Goal: Find specific page/section: Find specific page/section

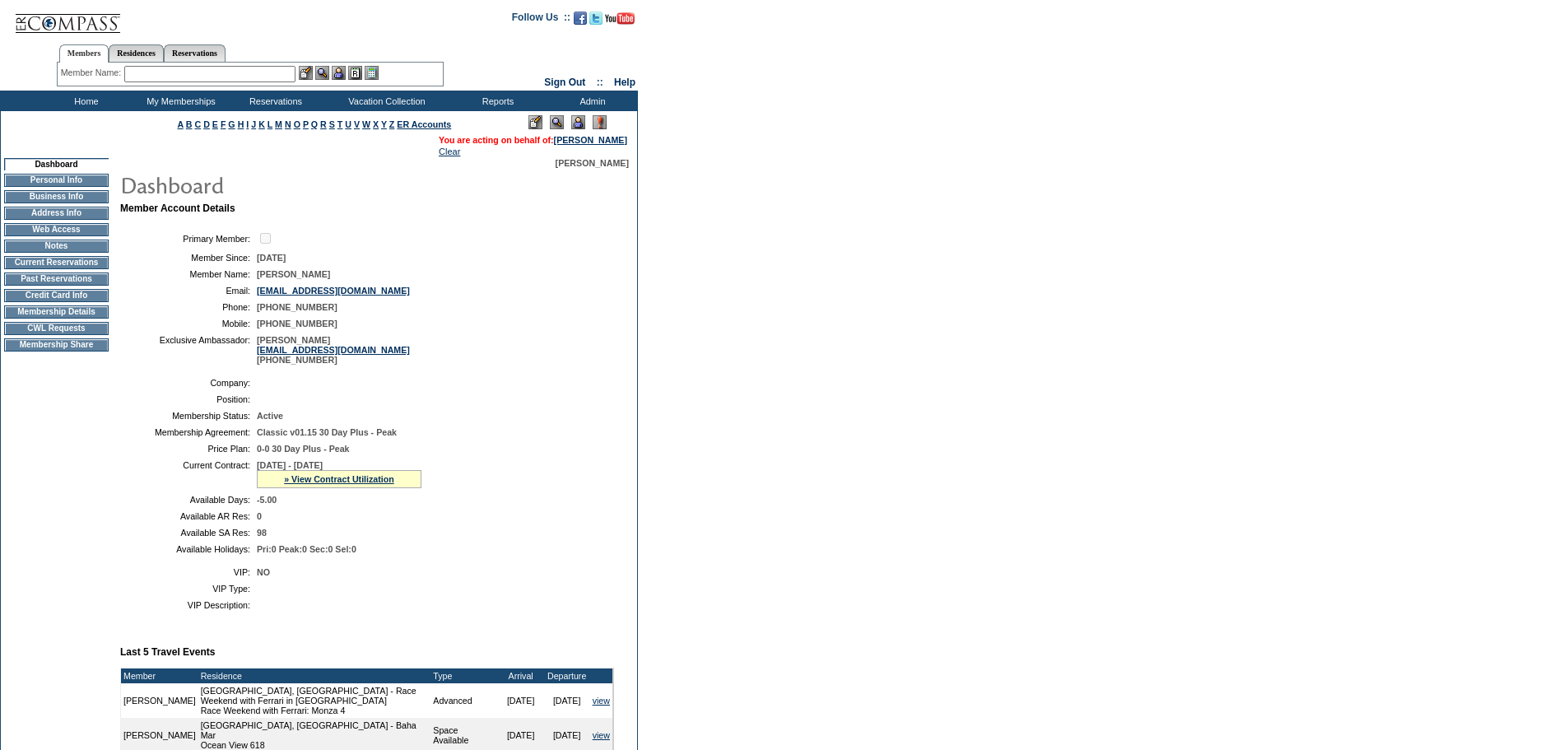
click at [69, 303] on td "Credit Card Info" at bounding box center [56, 296] width 105 height 13
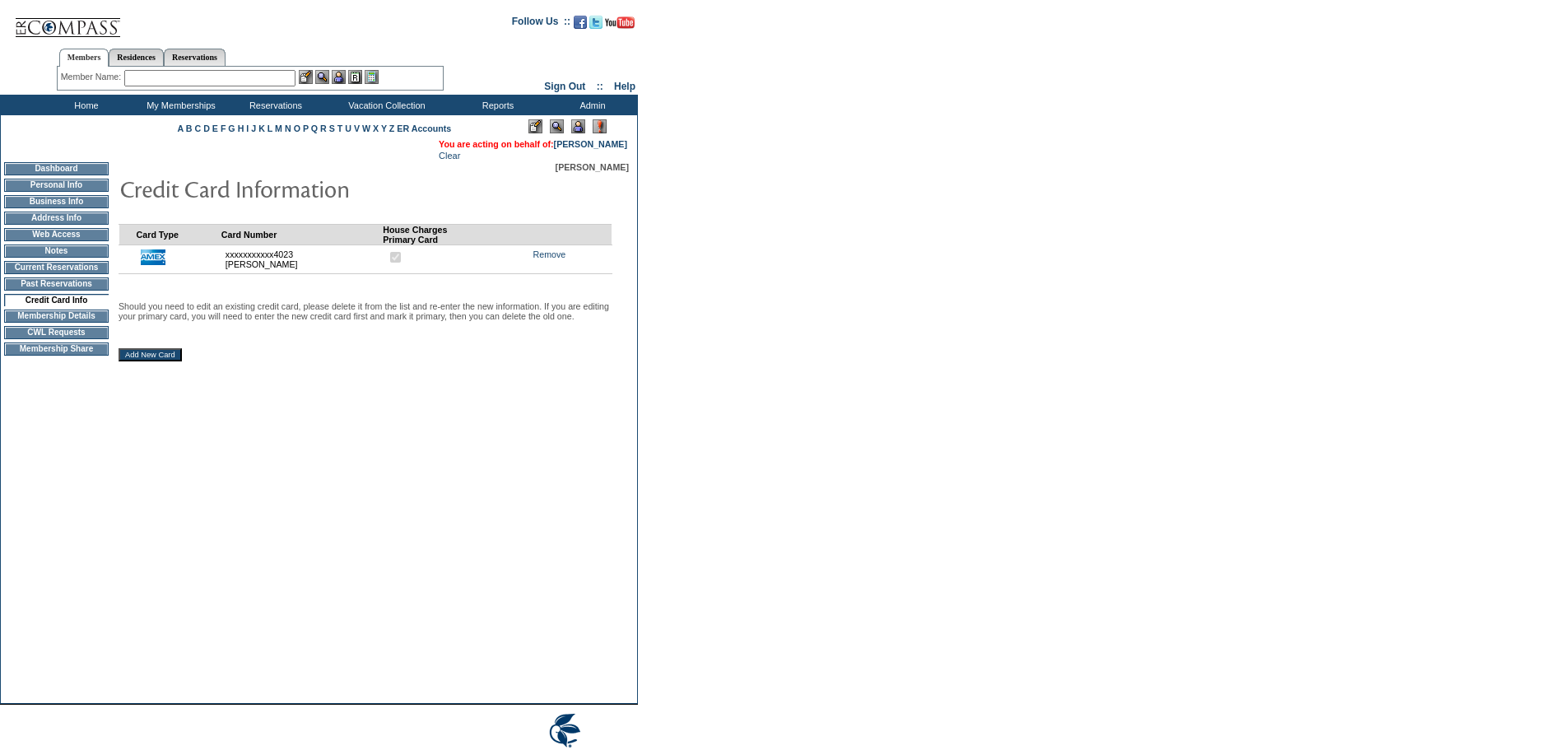
click at [193, 80] on input "text" at bounding box center [210, 78] width 171 height 16
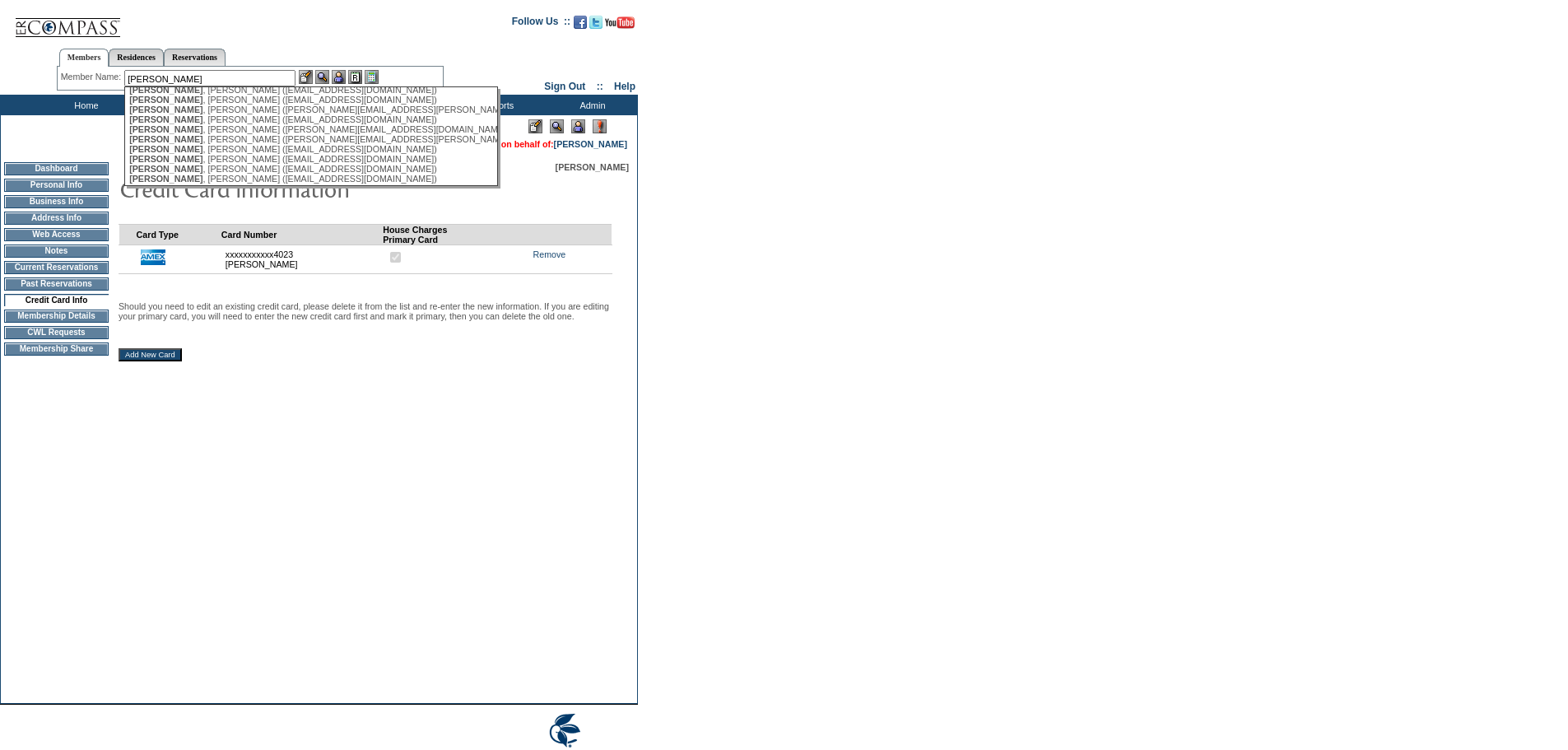
scroll to position [247, 0]
click at [217, 140] on div "Williams III, Ather (atherwilliamsiii@gmail.com)" at bounding box center [310, 135] width 363 height 10
type input "Williams III, Ather (atherwilliamsiii@gmail.com)"
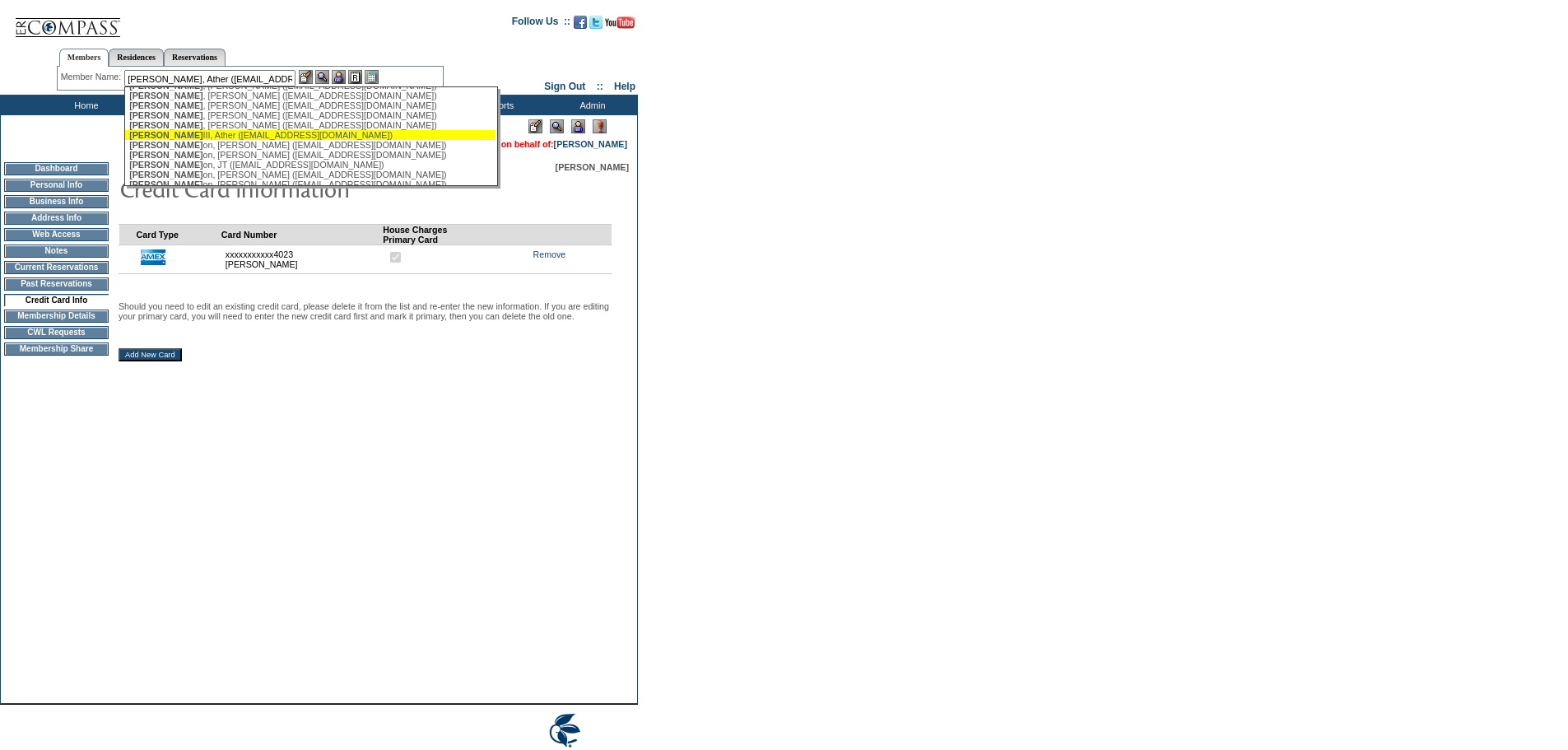
scroll to position [0, 0]
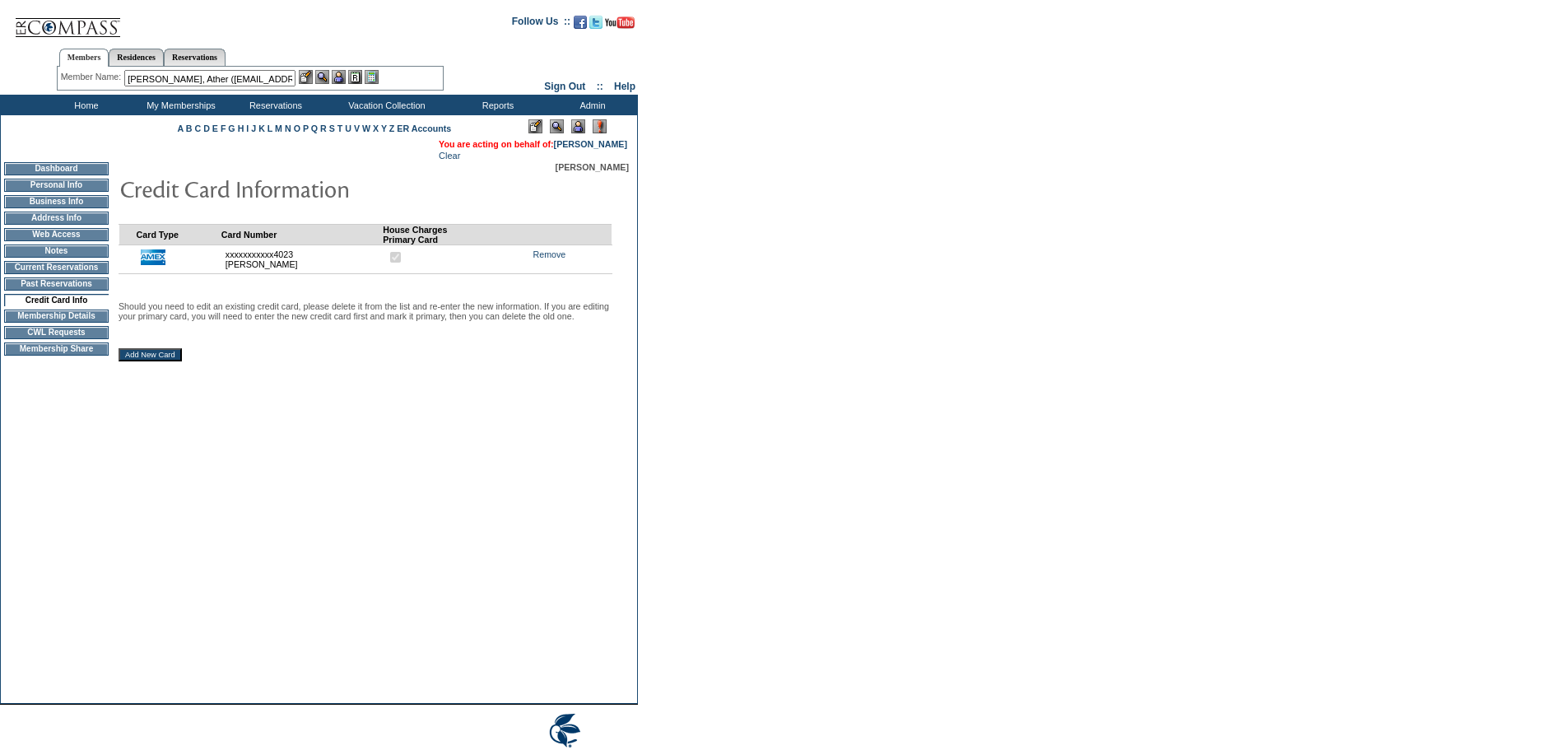
click at [345, 76] on img at bounding box center [339, 77] width 14 height 14
click at [327, 77] on img at bounding box center [322, 77] width 14 height 14
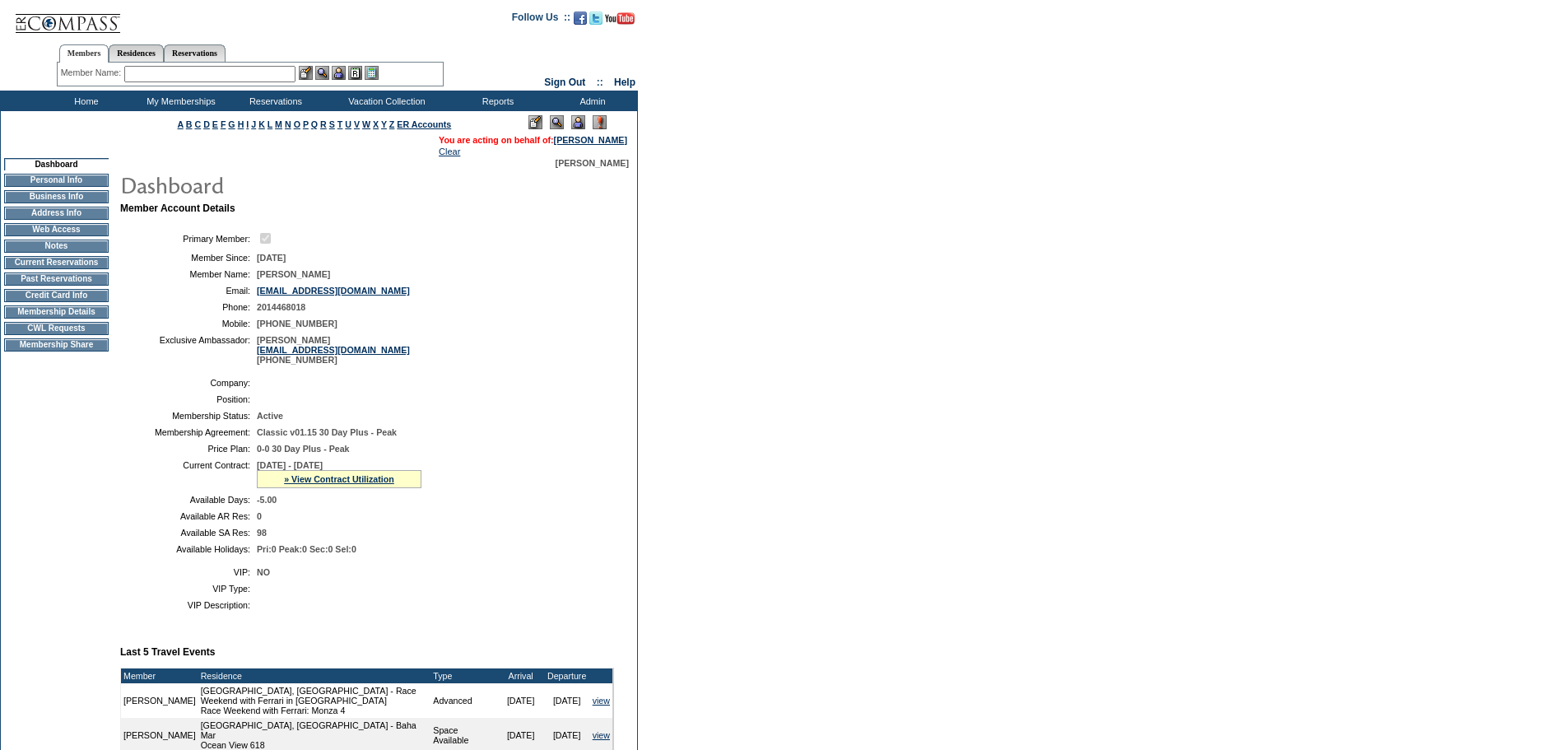
click at [87, 302] on td "Credit Card Info" at bounding box center [56, 296] width 105 height 13
